Goal: Navigation & Orientation: Find specific page/section

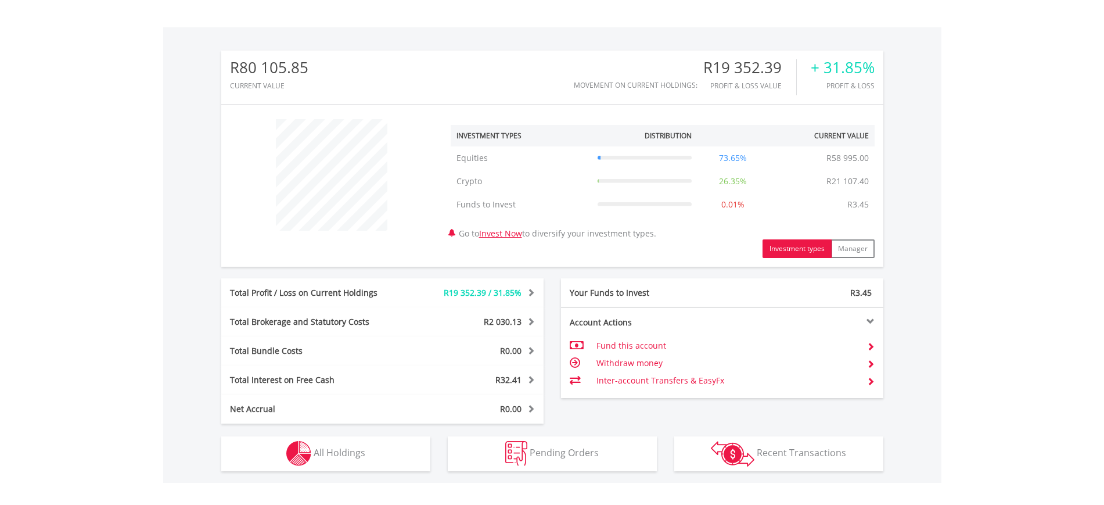
scroll to position [340, 0]
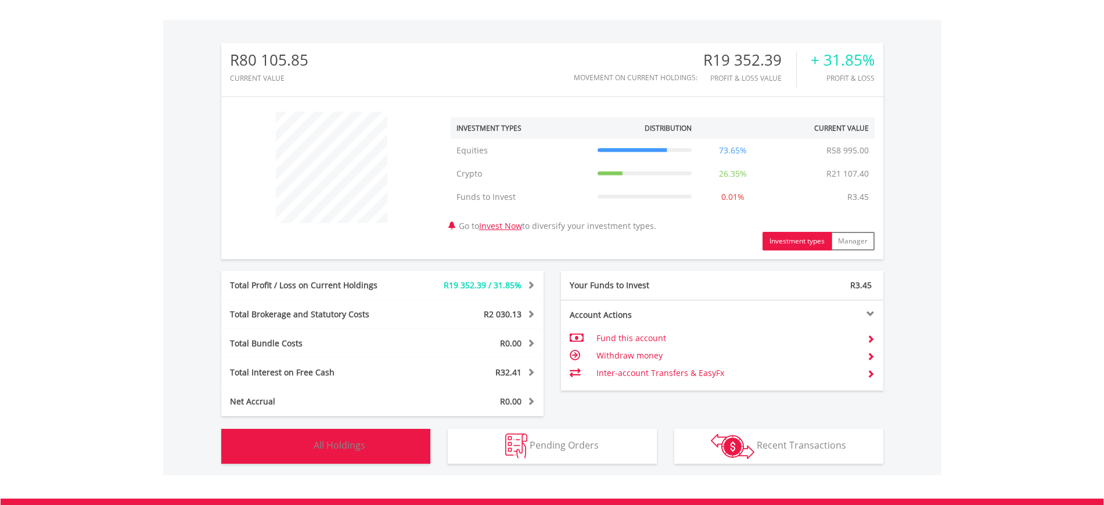
click at [320, 448] on span "All Holdings" at bounding box center [340, 444] width 52 height 13
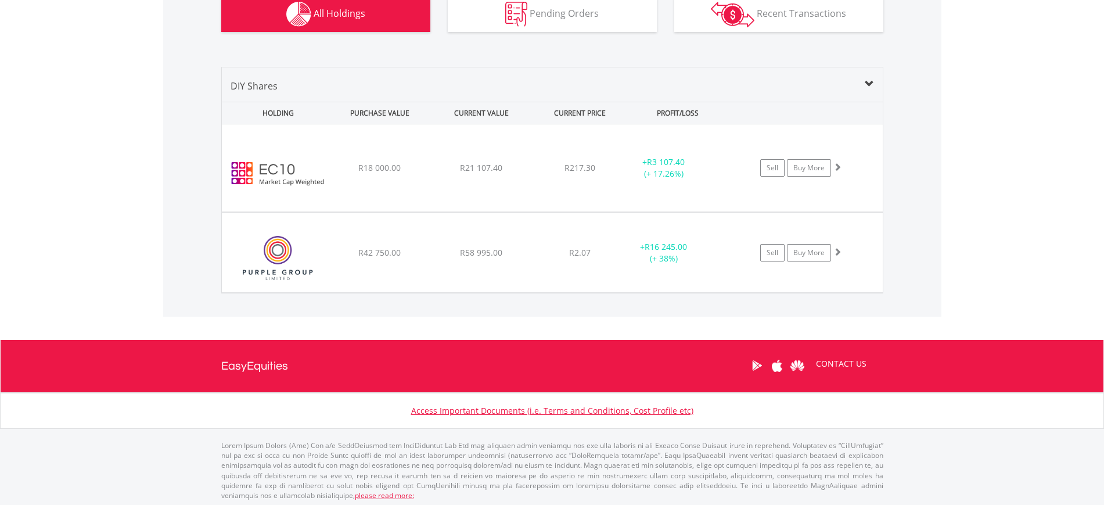
scroll to position [774, 0]
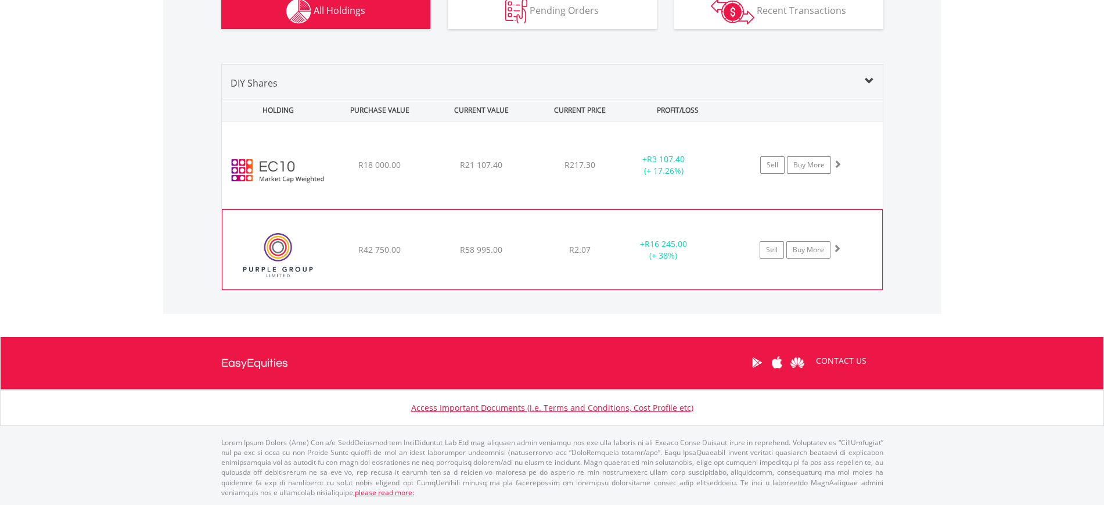
click at [304, 244] on img at bounding box center [278, 255] width 100 height 62
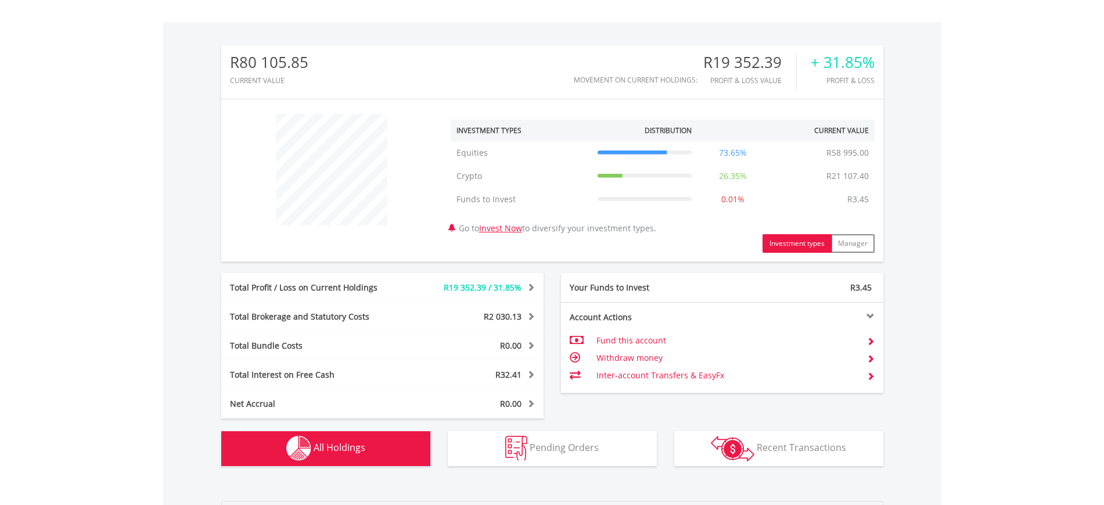
scroll to position [336, 0]
click at [359, 448] on span "All Holdings" at bounding box center [340, 448] width 52 height 13
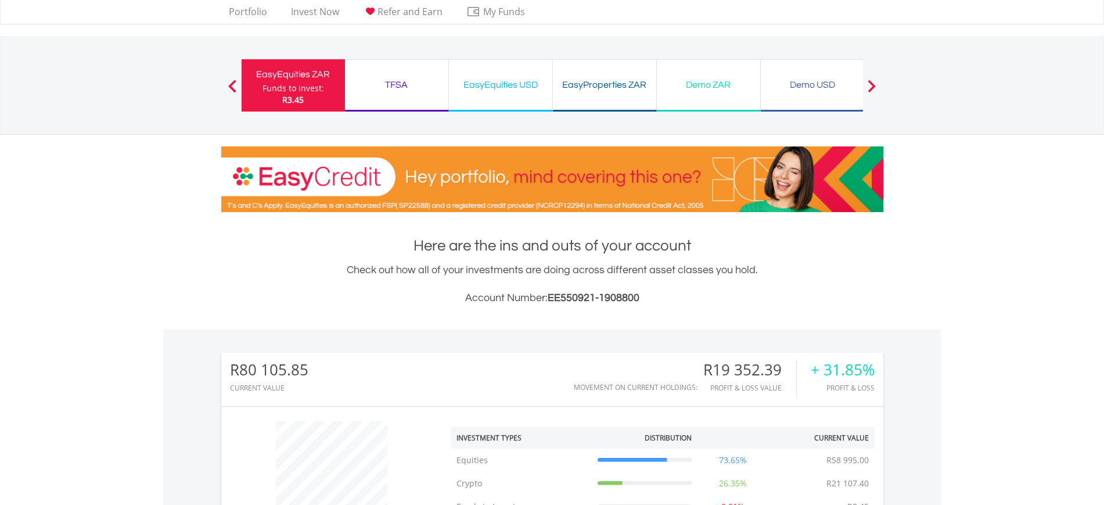
scroll to position [0, 0]
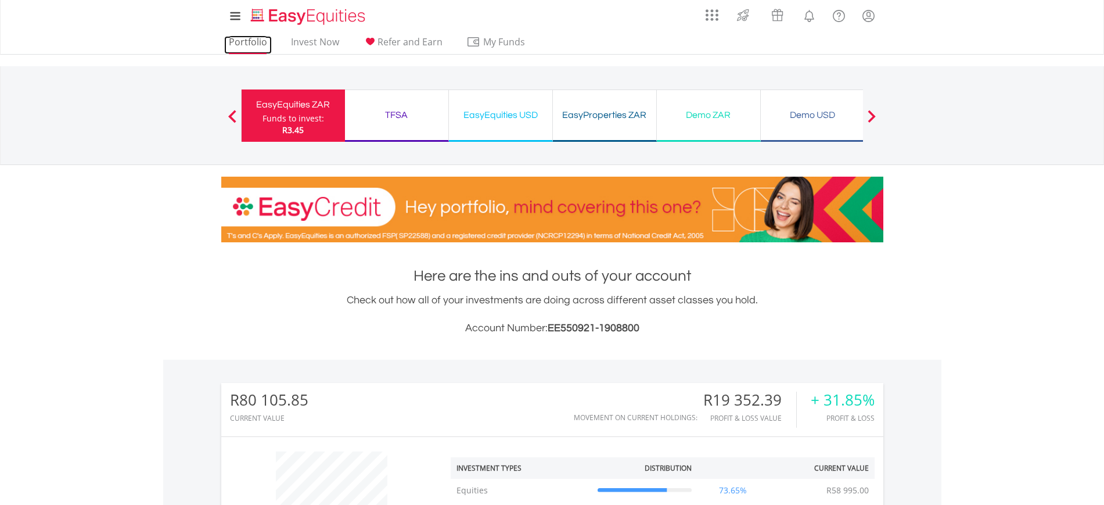
click at [247, 38] on link "Portfolio" at bounding box center [248, 45] width 48 height 18
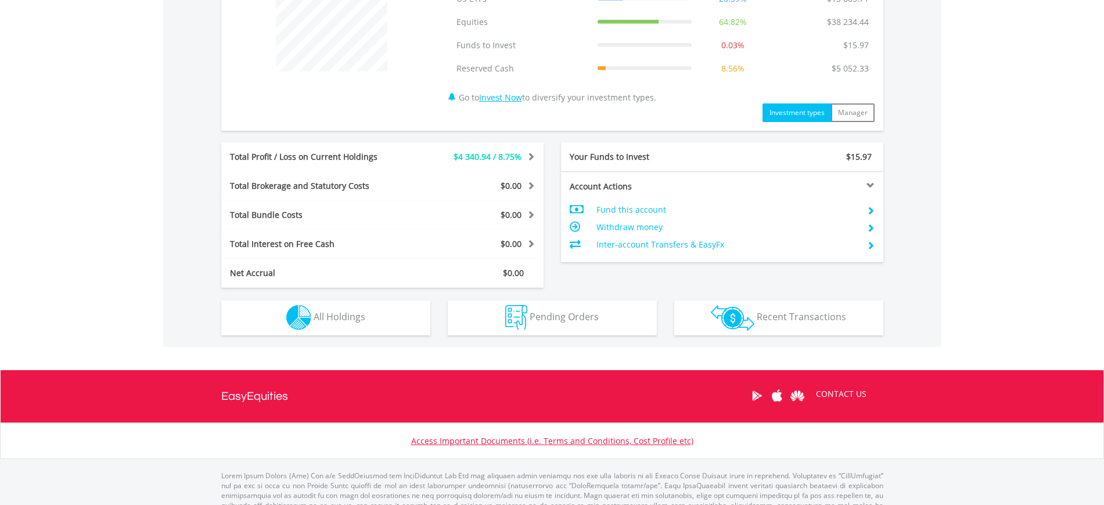
scroll to position [524, 0]
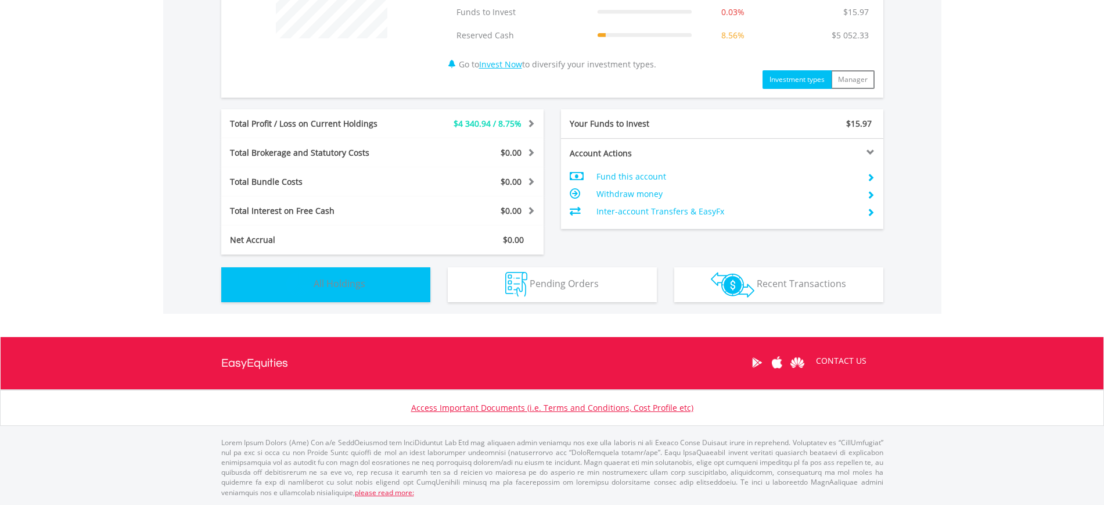
click at [366, 282] on button "Holdings All Holdings" at bounding box center [325, 284] width 209 height 35
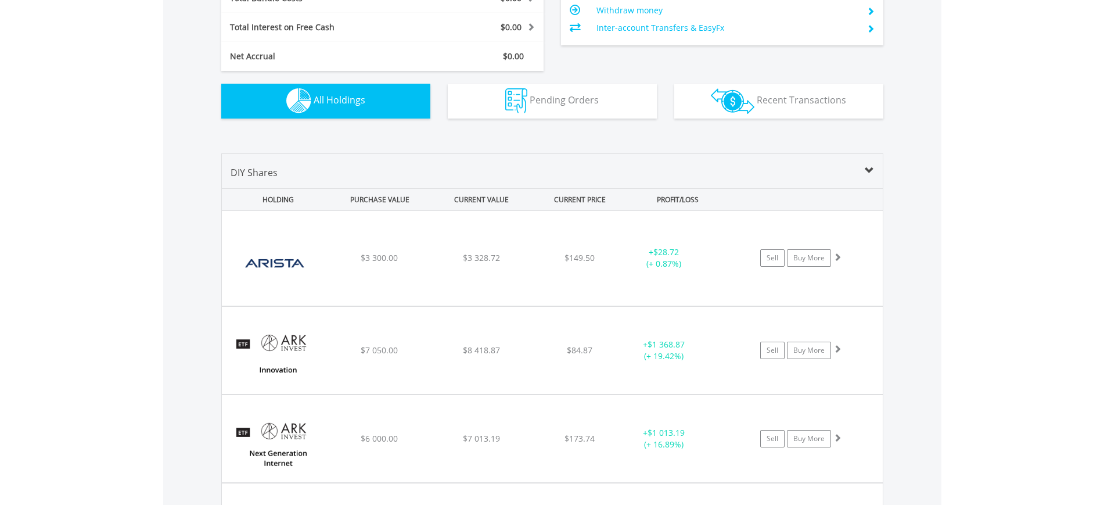
scroll to position [706, 0]
